Goal: Transaction & Acquisition: Purchase product/service

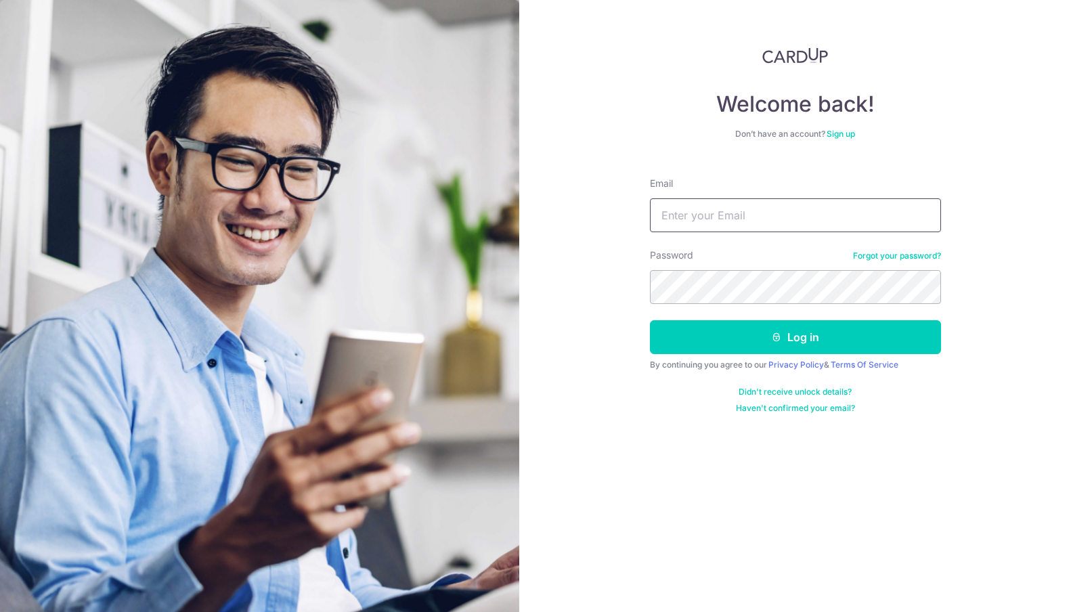
click at [766, 207] on input "Email" at bounding box center [795, 215] width 291 height 34
type input "ongkybeta@gmail.com"
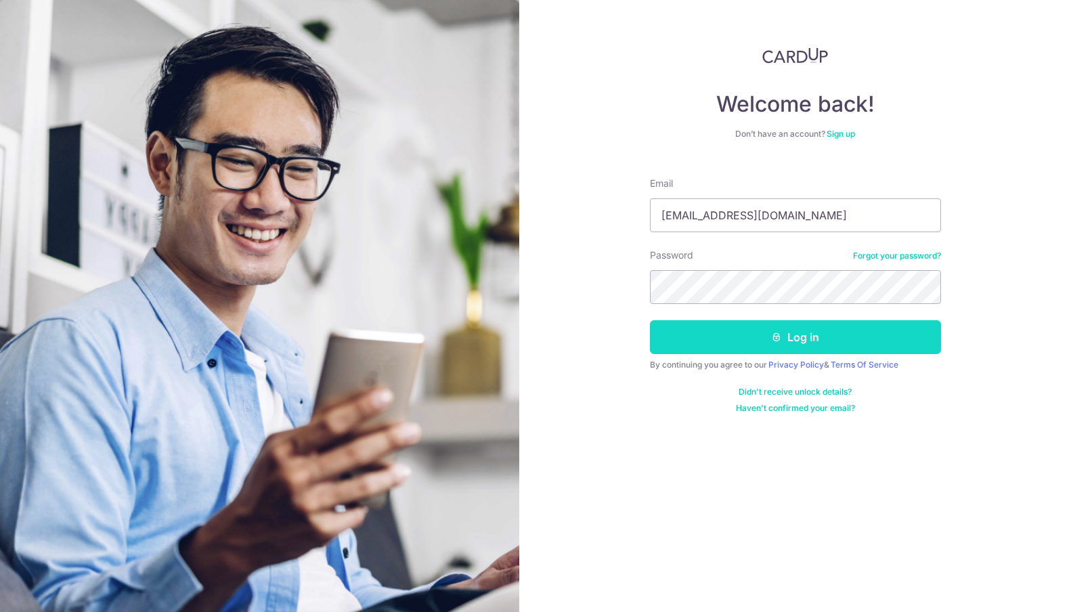
click at [788, 352] on button "Log in" at bounding box center [795, 337] width 291 height 34
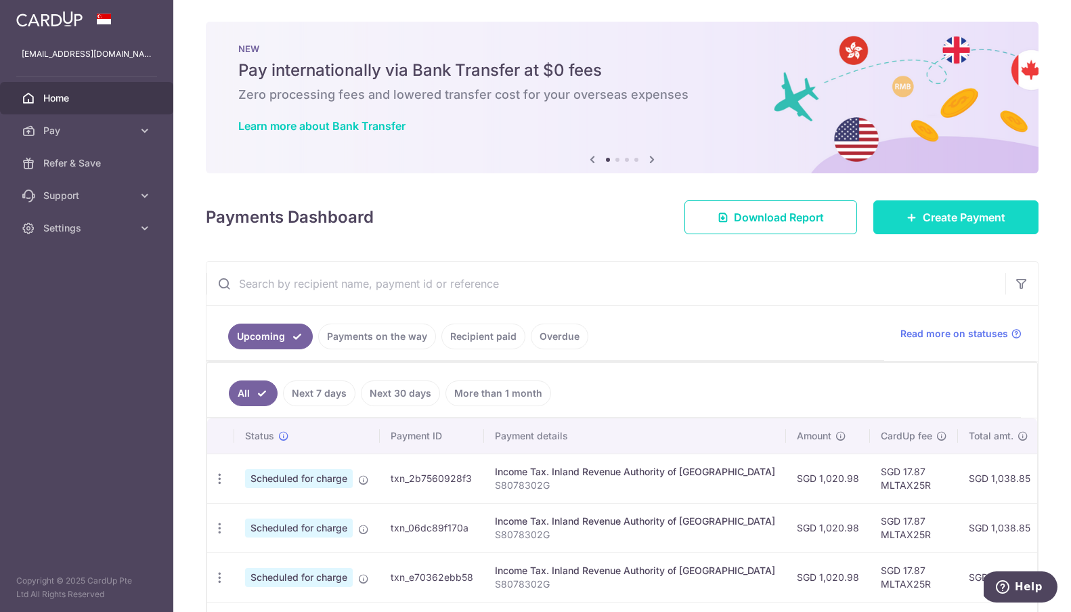
click at [965, 215] on span "Create Payment" at bounding box center [964, 217] width 83 height 16
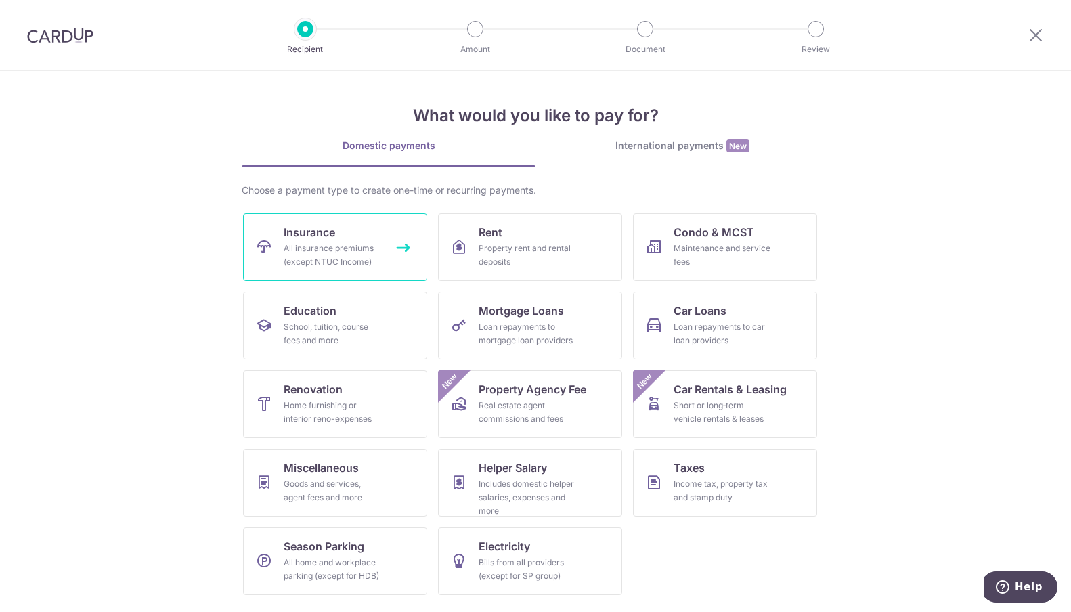
click at [387, 233] on link "Insurance All insurance premiums (except NTUC Income)" at bounding box center [335, 247] width 184 height 68
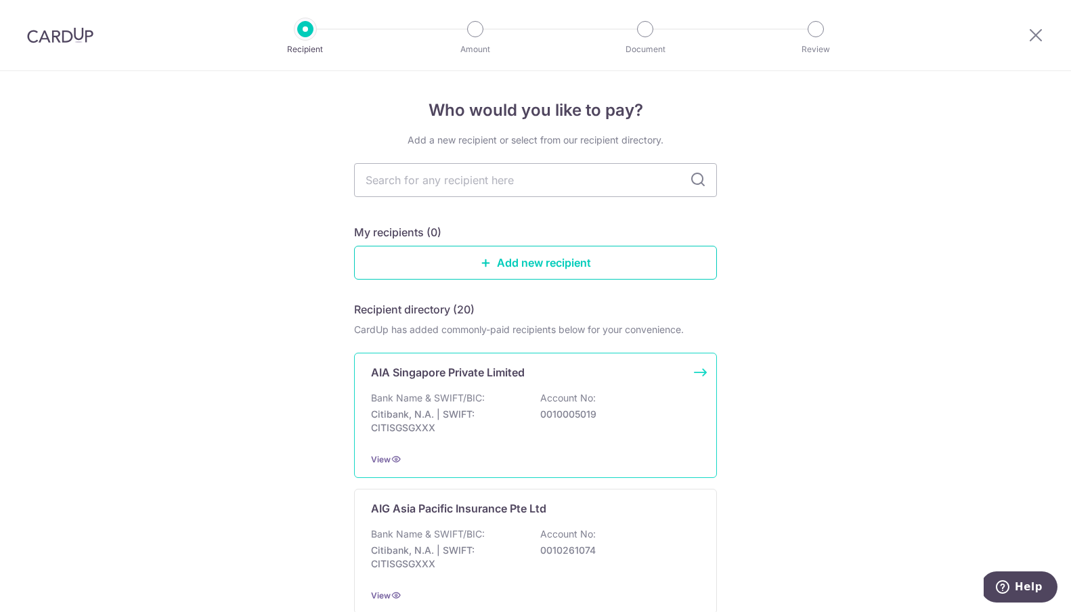
click at [499, 412] on p "Citibank, N.A. | SWIFT: CITISGSGXXX" at bounding box center [447, 421] width 152 height 27
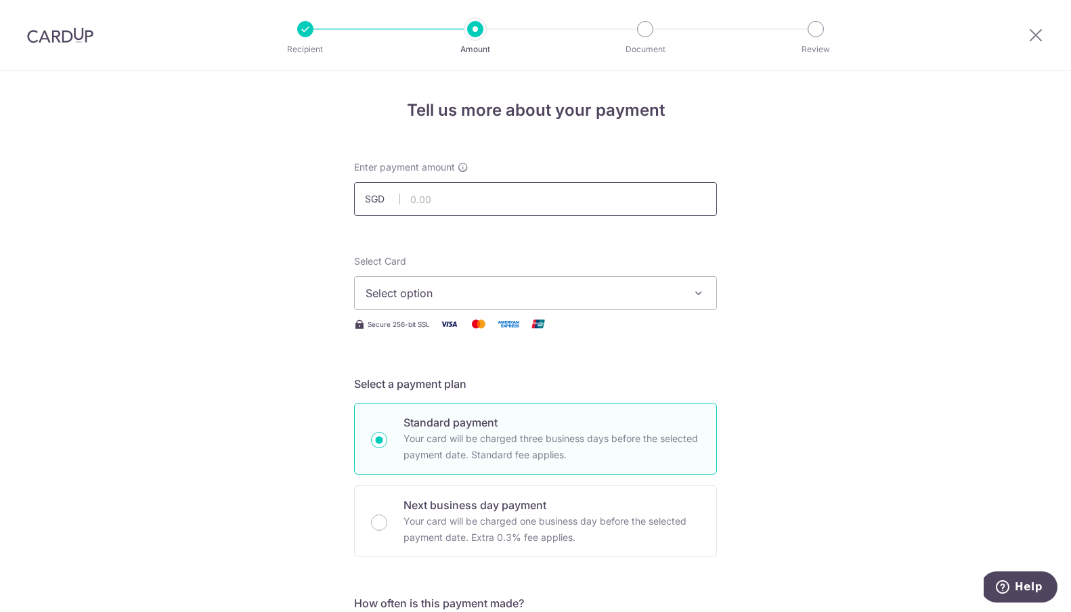
click at [443, 198] on input "text" at bounding box center [535, 199] width 363 height 34
type input "726.00"
click at [468, 292] on span "Select option" at bounding box center [523, 293] width 315 height 16
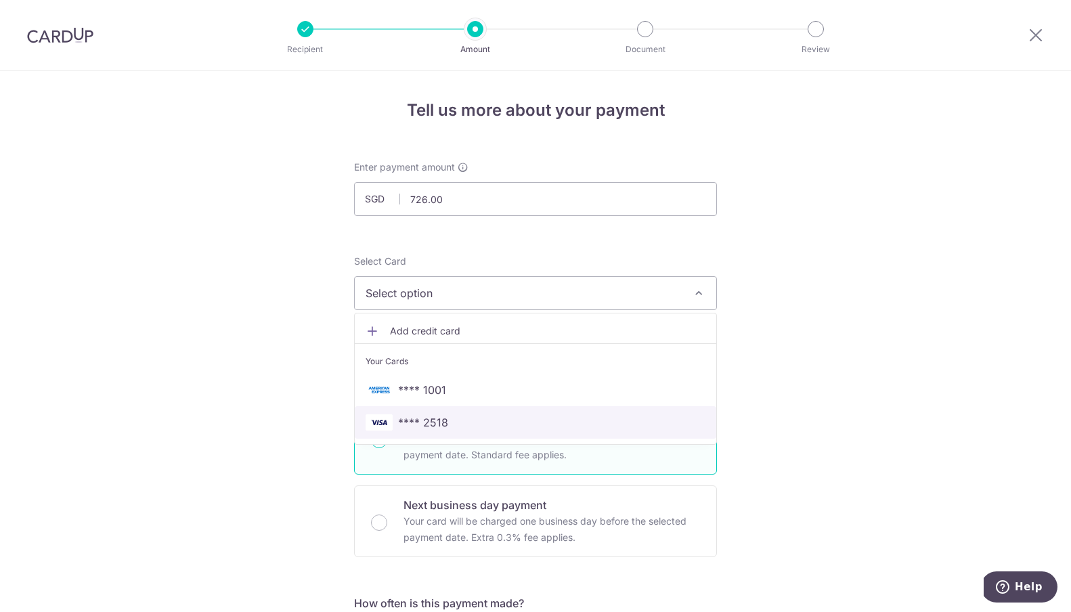
click at [451, 421] on span "**** 2518" at bounding box center [536, 422] width 340 height 16
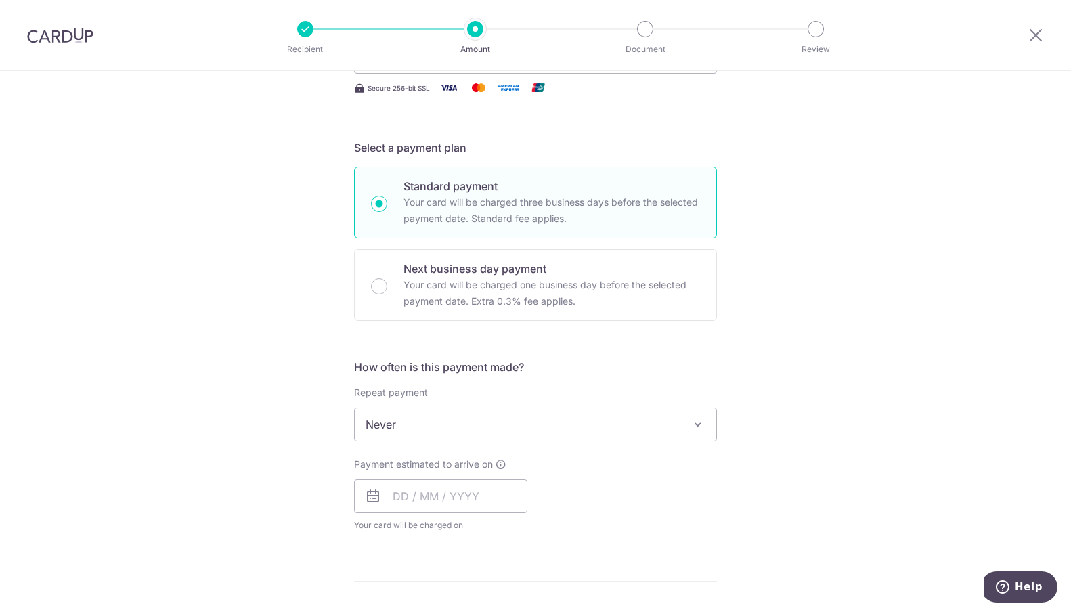
scroll to position [317, 0]
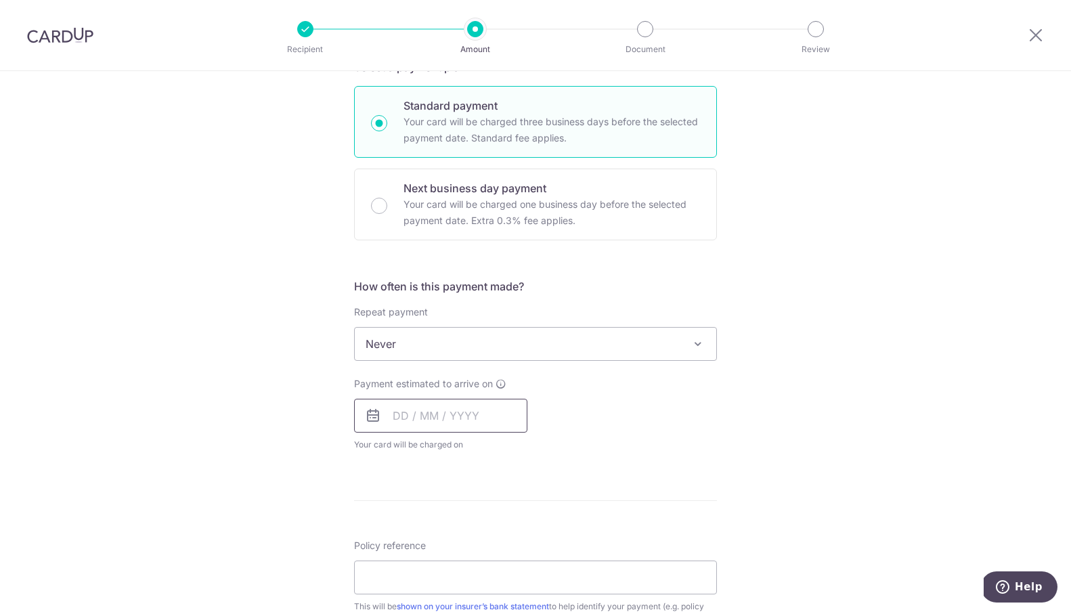
click at [389, 420] on input "text" at bounding box center [440, 416] width 173 height 34
click at [487, 509] on link "2" at bounding box center [490, 512] width 22 height 22
type input "02/10/2025"
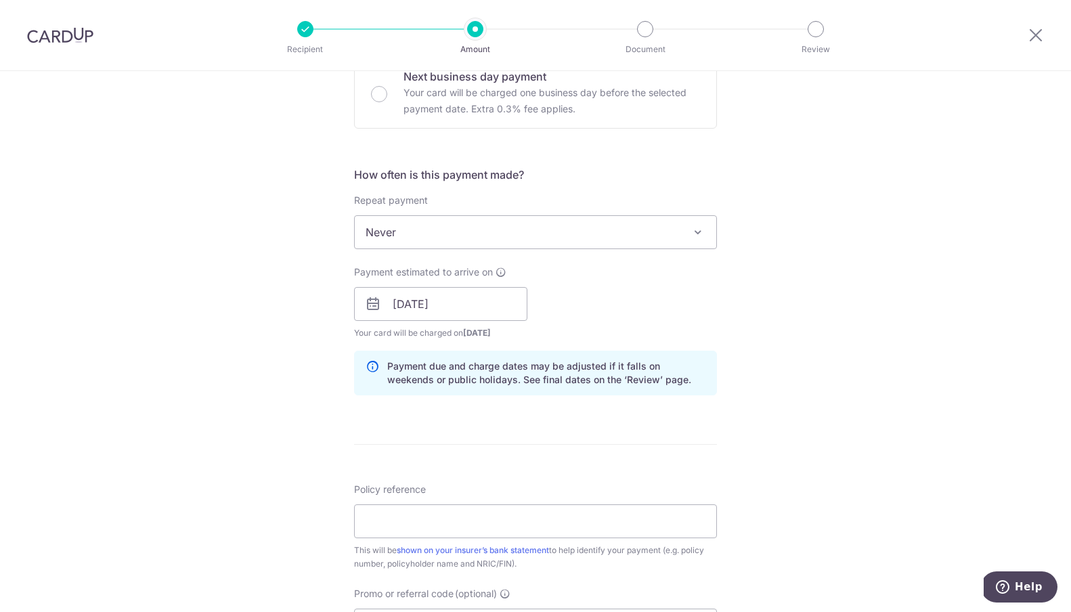
scroll to position [520, 0]
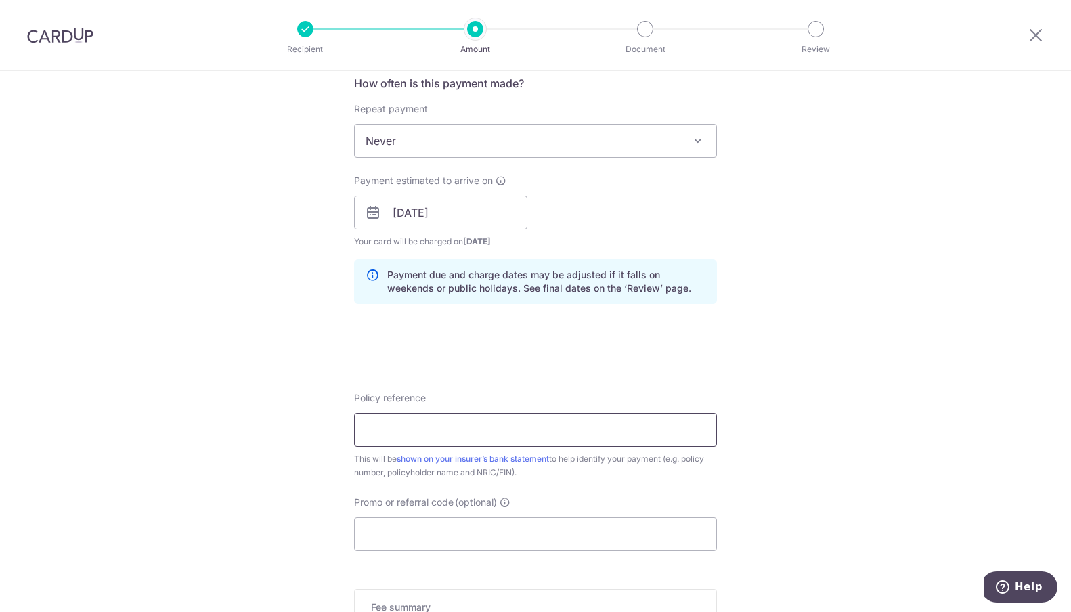
click at [420, 432] on input "Policy reference" at bounding box center [535, 430] width 363 height 34
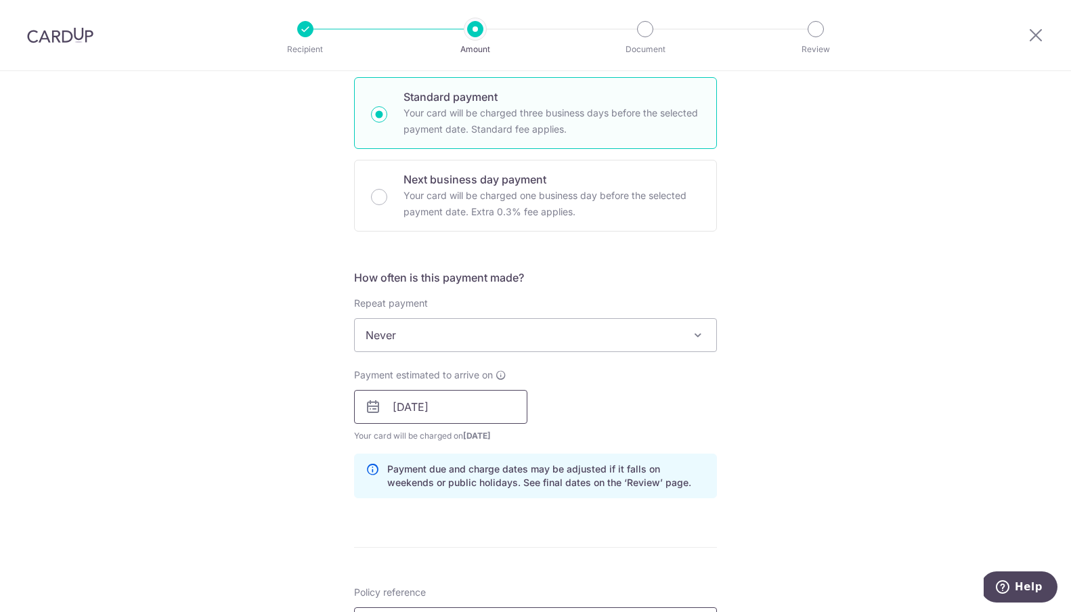
scroll to position [739, 0]
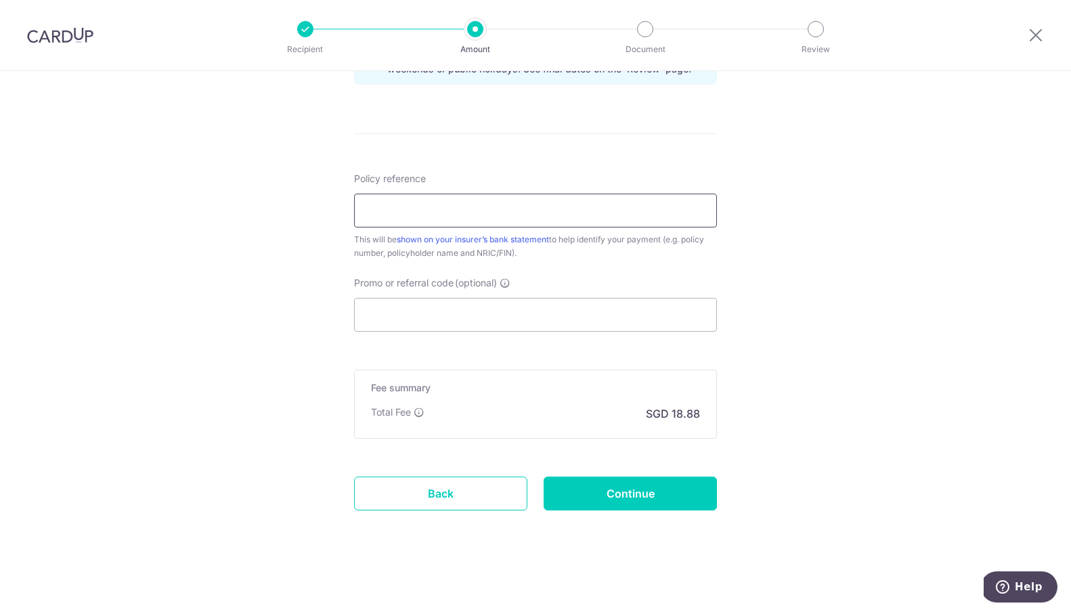
paste input "Q622029249"
type input "Q622029249"
click at [451, 310] on input "Promo or referral code (optional)" at bounding box center [535, 315] width 363 height 34
click at [632, 506] on input "Continue" at bounding box center [630, 494] width 173 height 34
type input "Create Schedule"
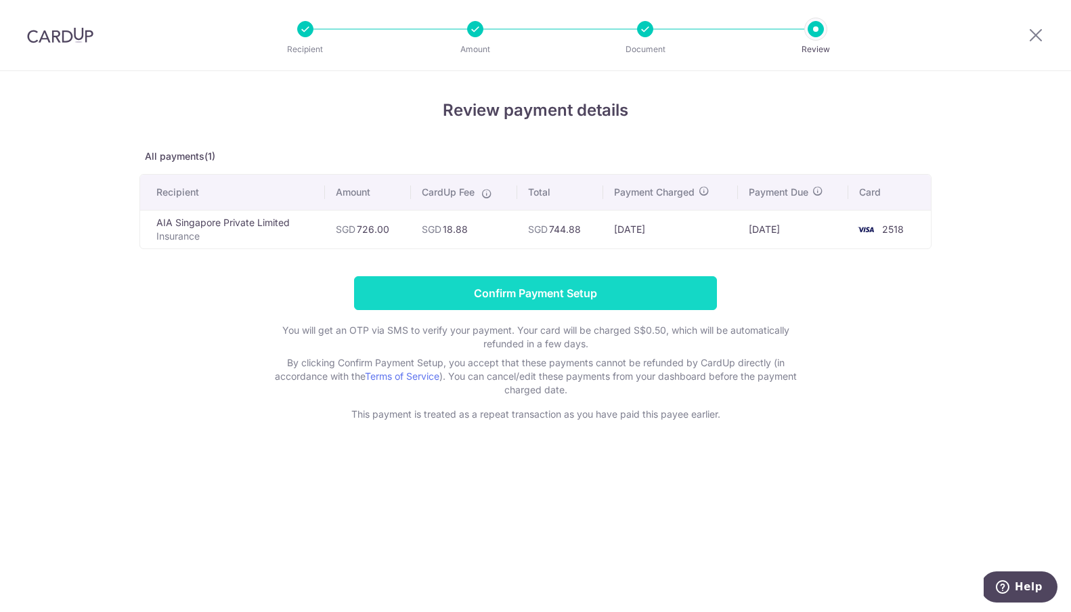
click at [672, 296] on input "Confirm Payment Setup" at bounding box center [535, 293] width 363 height 34
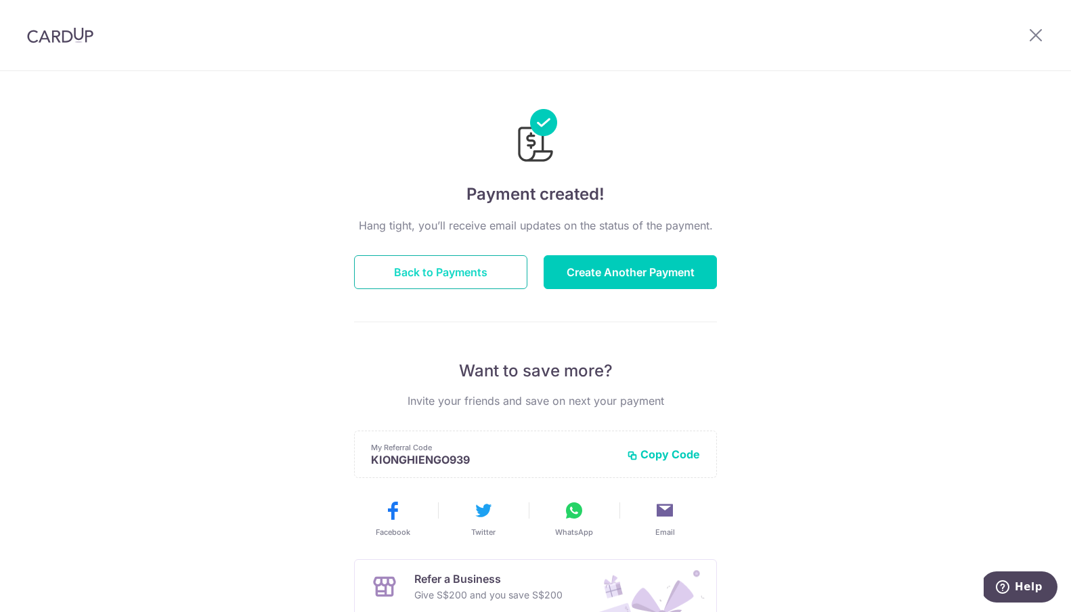
click at [445, 271] on button "Back to Payments" at bounding box center [440, 272] width 173 height 34
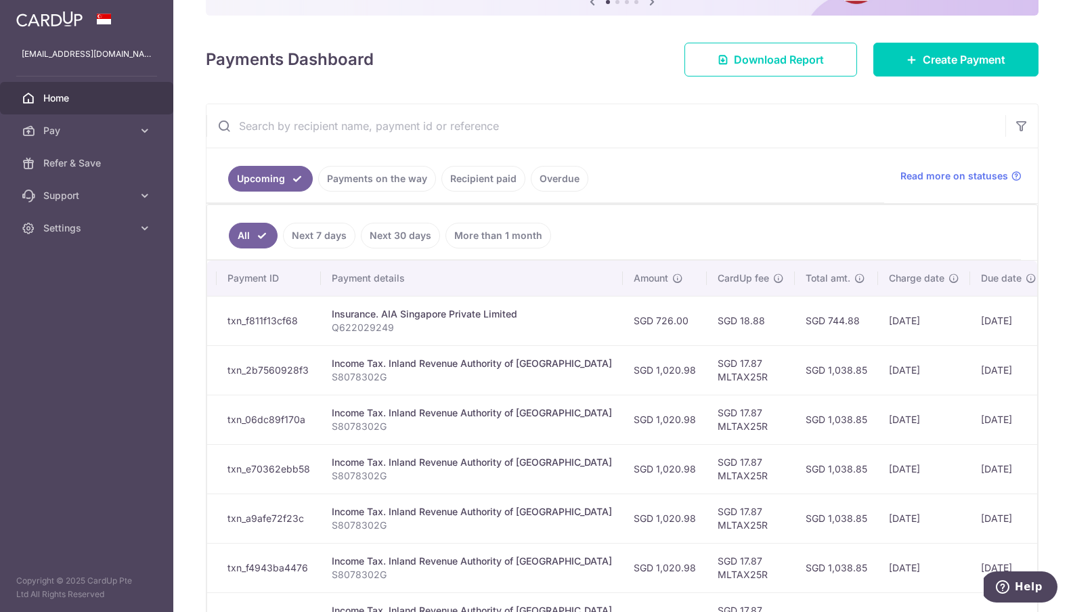
scroll to position [0, 208]
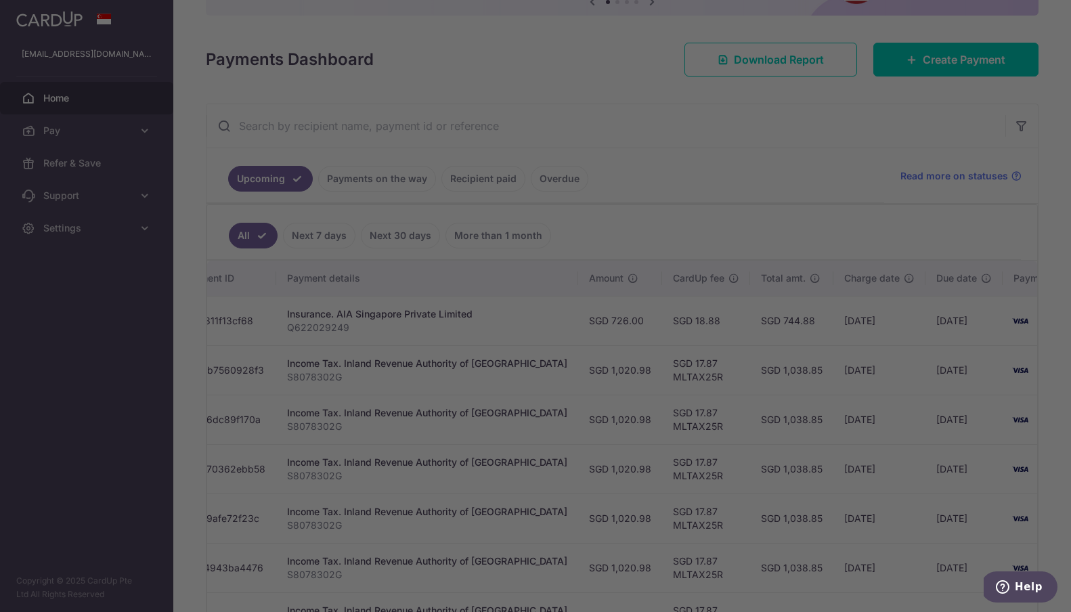
click at [818, 226] on div at bounding box center [541, 309] width 1082 height 618
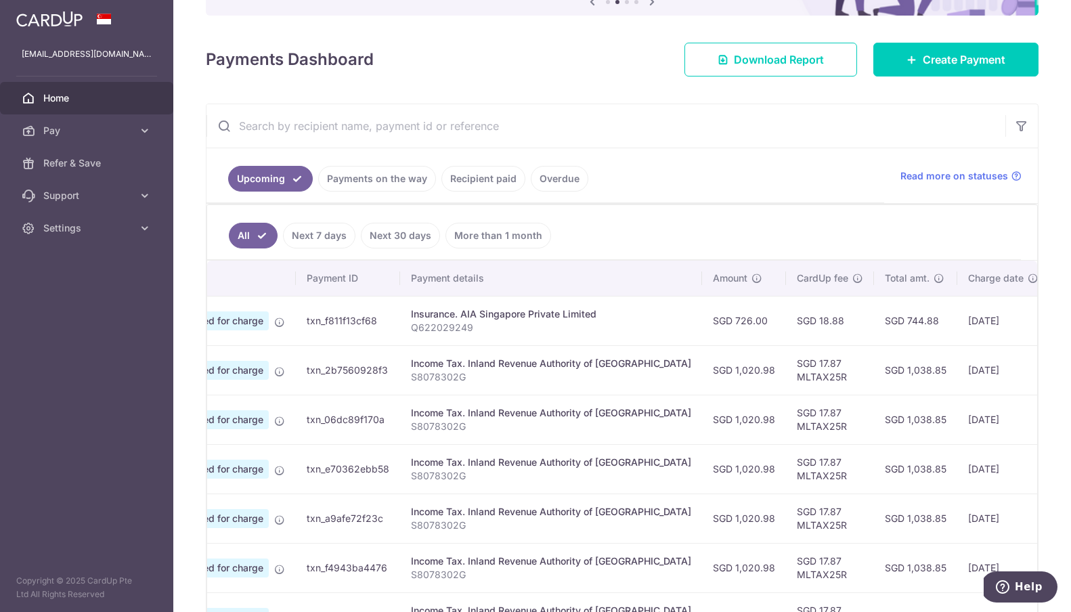
scroll to position [0, 0]
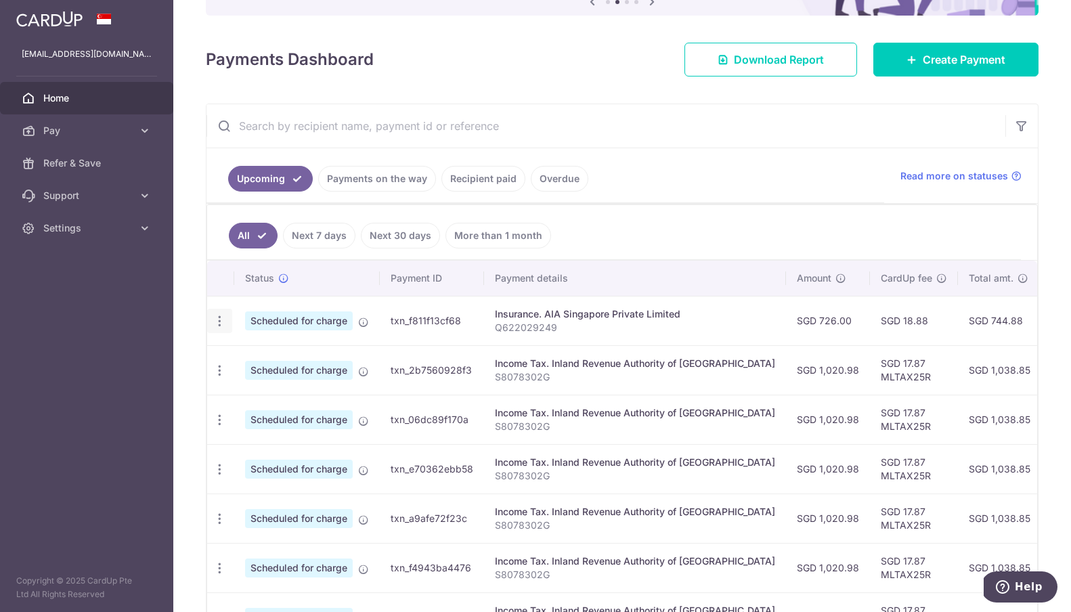
click at [221, 324] on icon "button" at bounding box center [220, 321] width 14 height 14
click at [600, 318] on div "Insurance. AIA Singapore Private Limited" at bounding box center [635, 314] width 280 height 14
click at [579, 330] on p "Q622029249" at bounding box center [635, 328] width 280 height 14
